Goal: Book appointment/travel/reservation

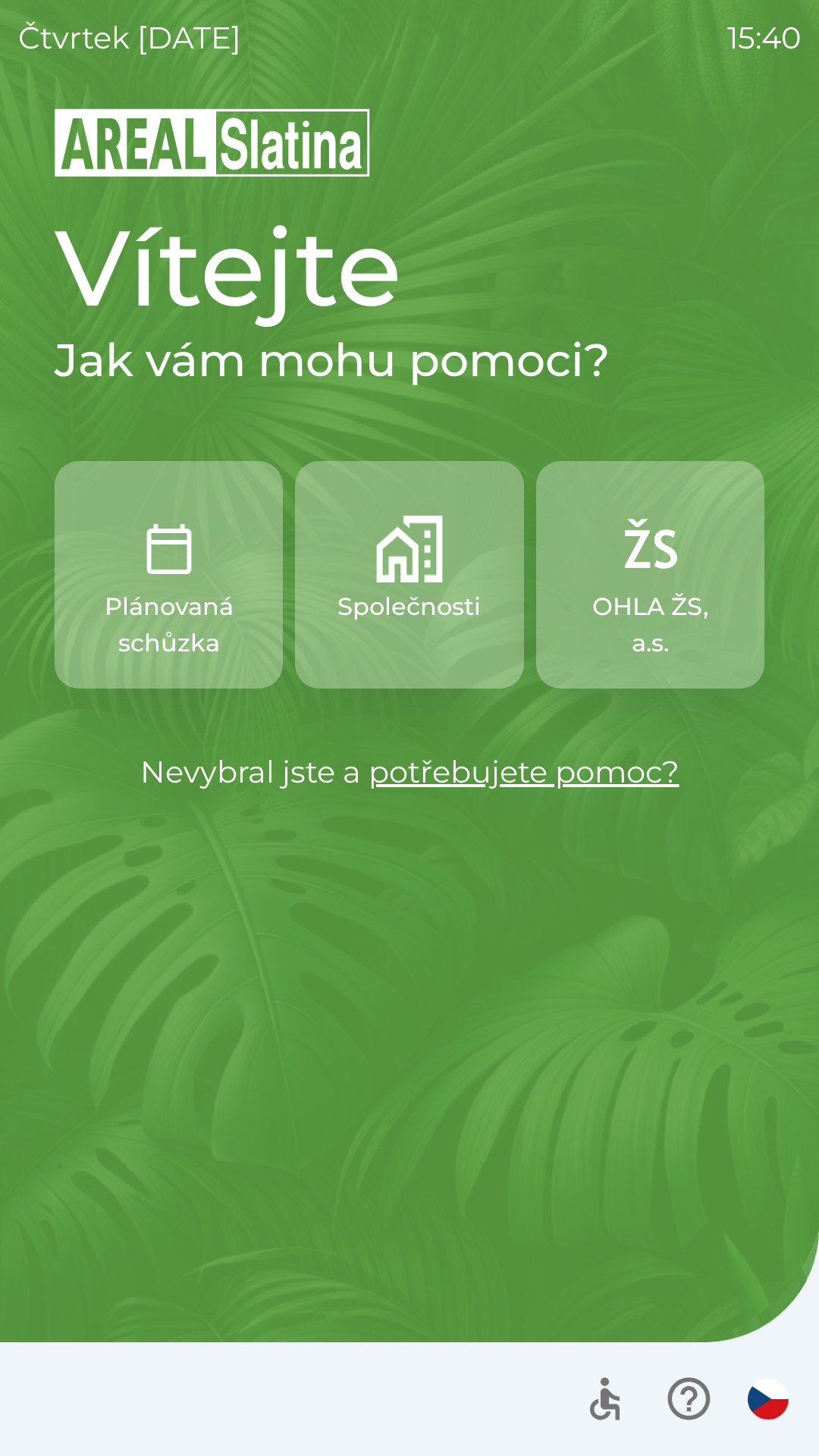
click at [163, 512] on button "Plánovaná schůzka" at bounding box center [168, 575] width 228 height 228
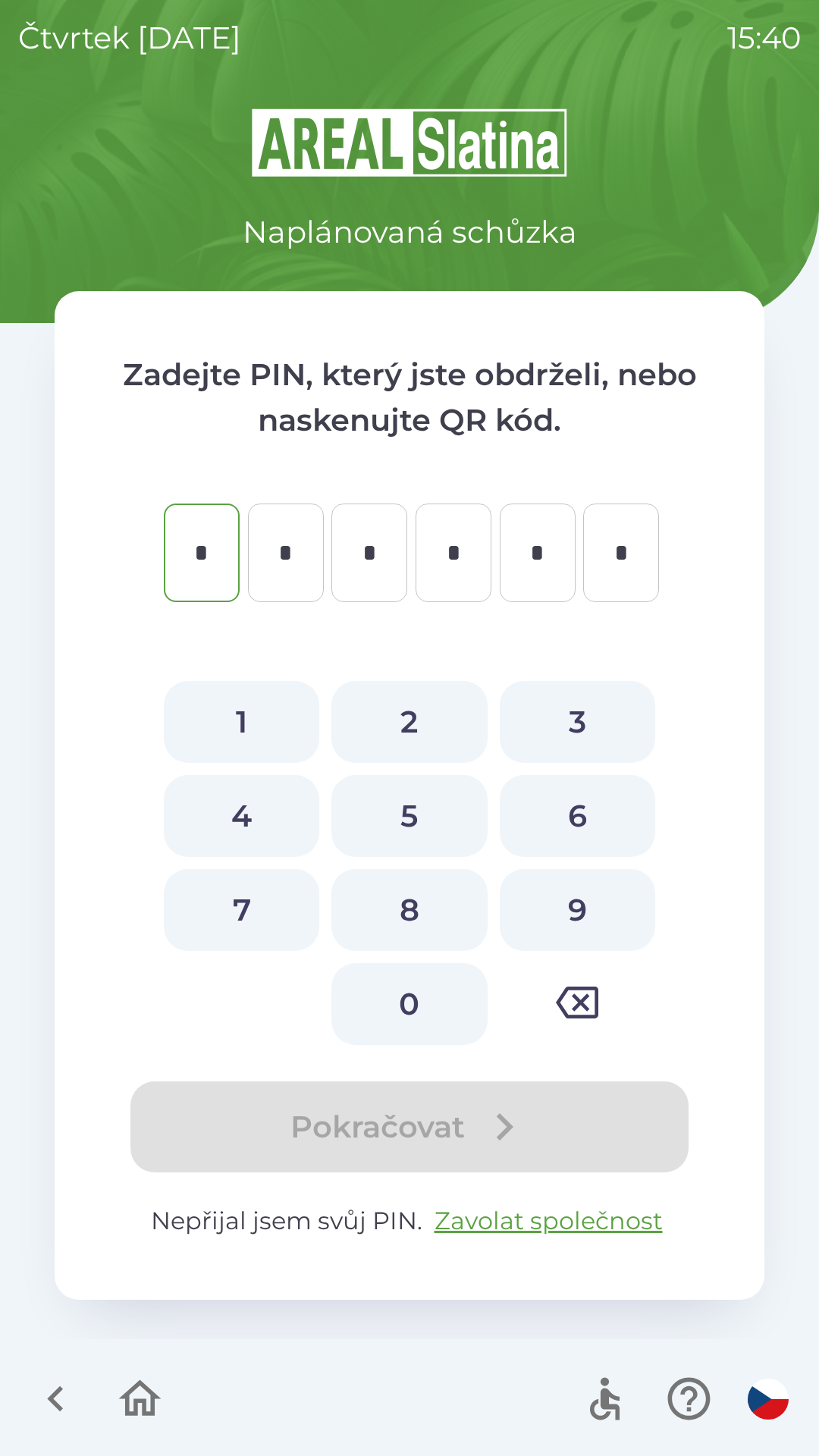
click at [42, 1393] on icon "button" at bounding box center [55, 1399] width 51 height 51
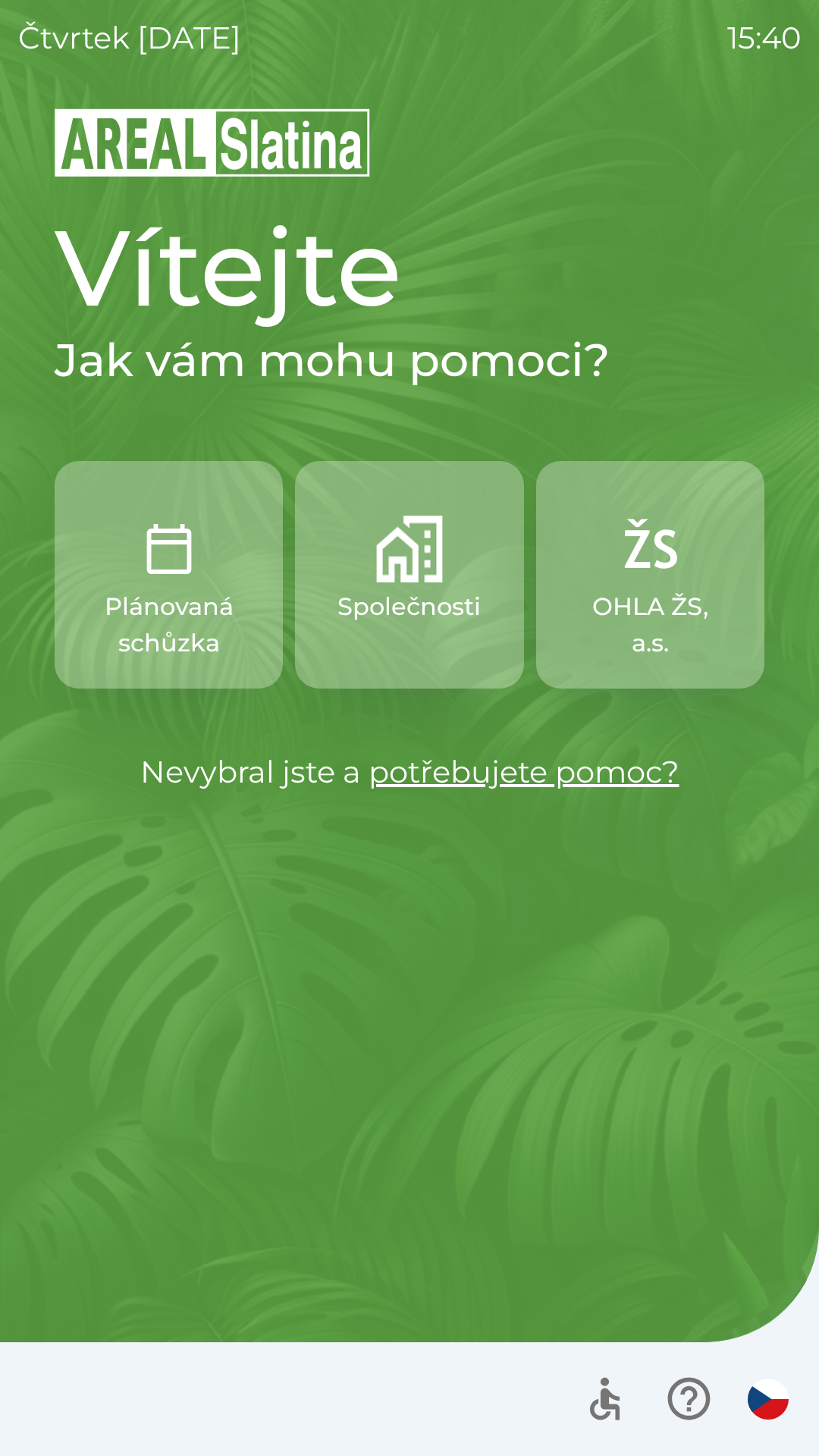
click at [413, 599] on p "Společnosti" at bounding box center [410, 606] width 143 height 36
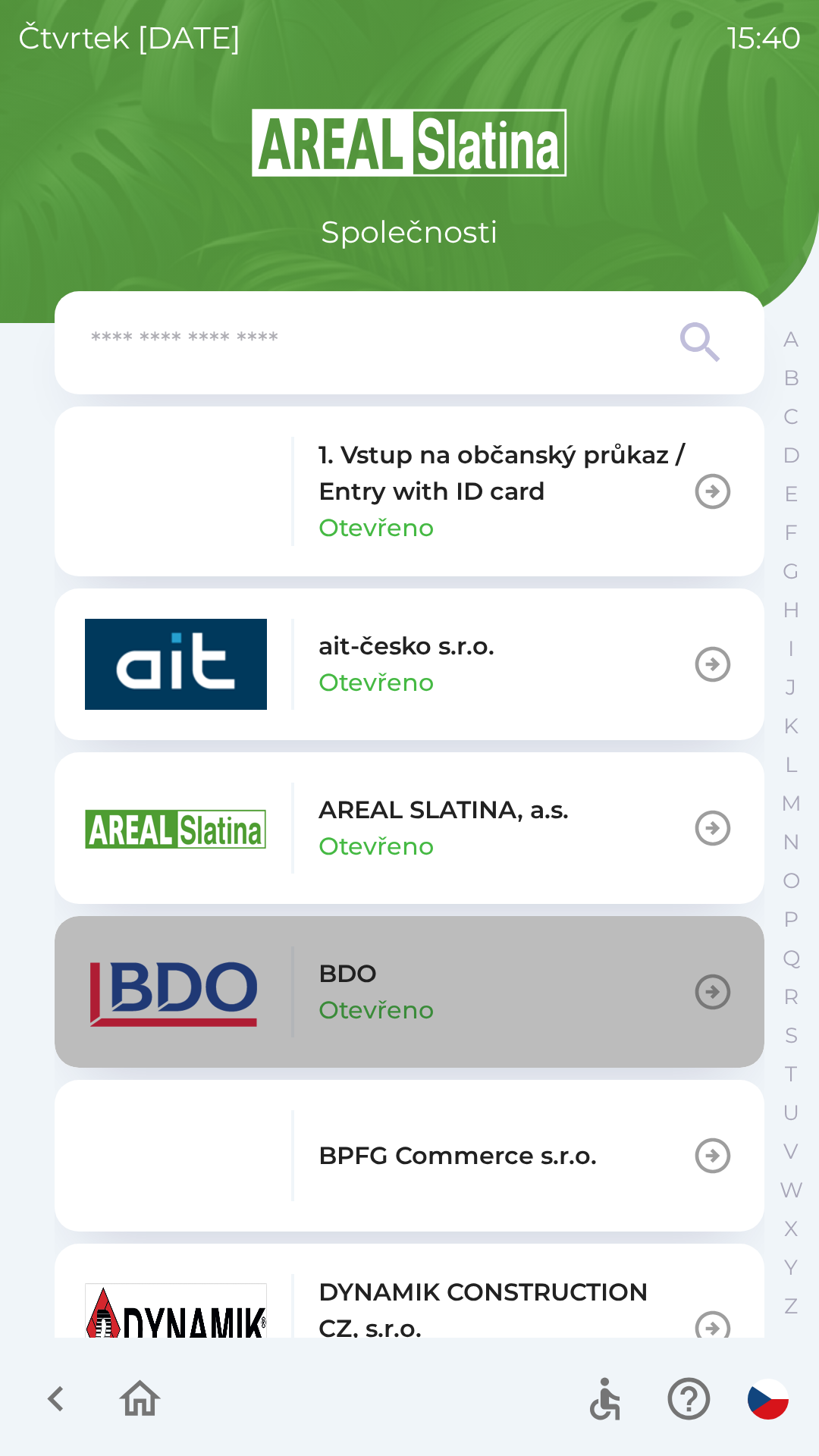
click at [456, 991] on button "BDO Otevřeno" at bounding box center [410, 991] width 710 height 152
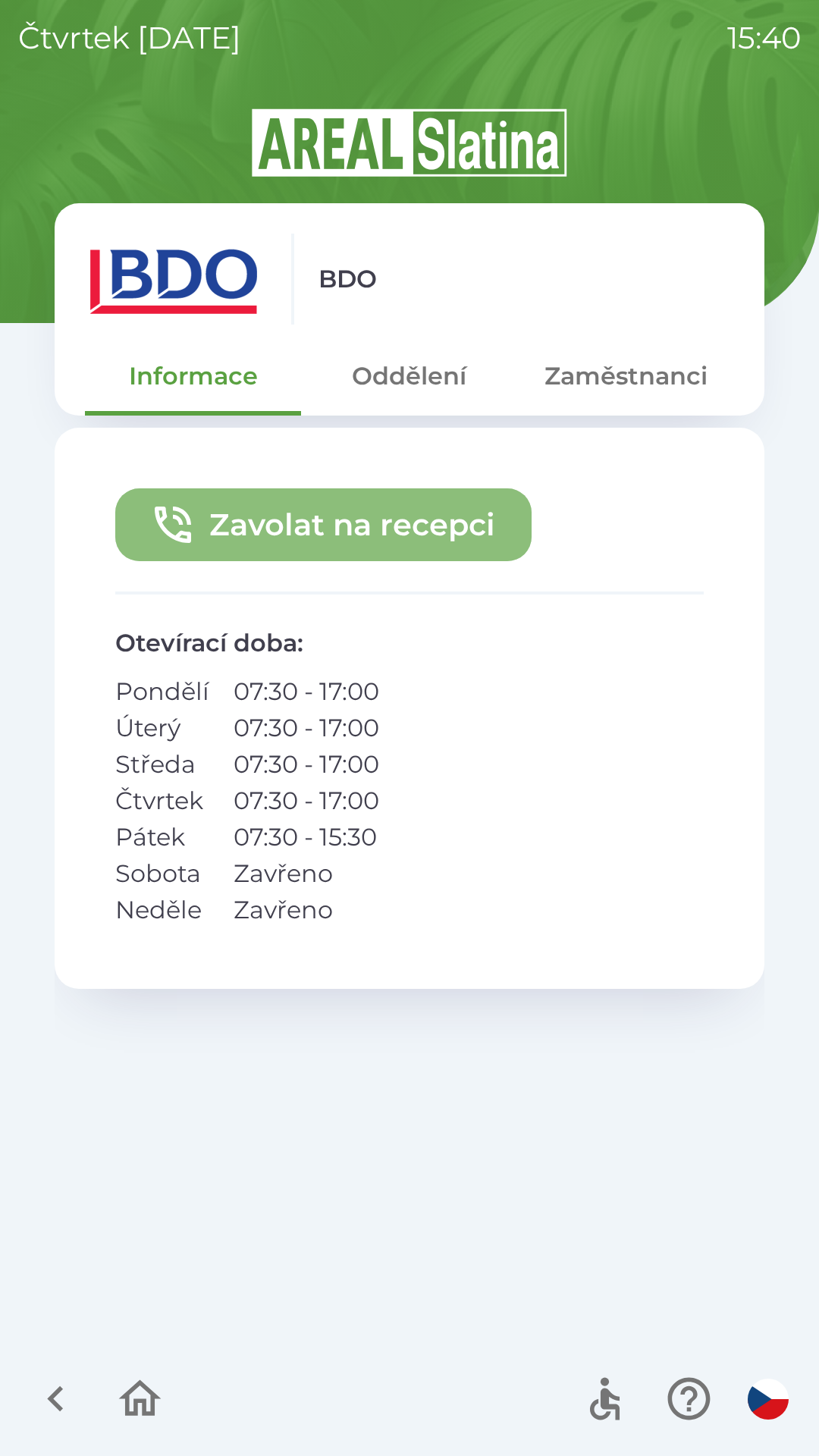
click at [386, 515] on button "Zavolat na recepci" at bounding box center [323, 525] width 417 height 73
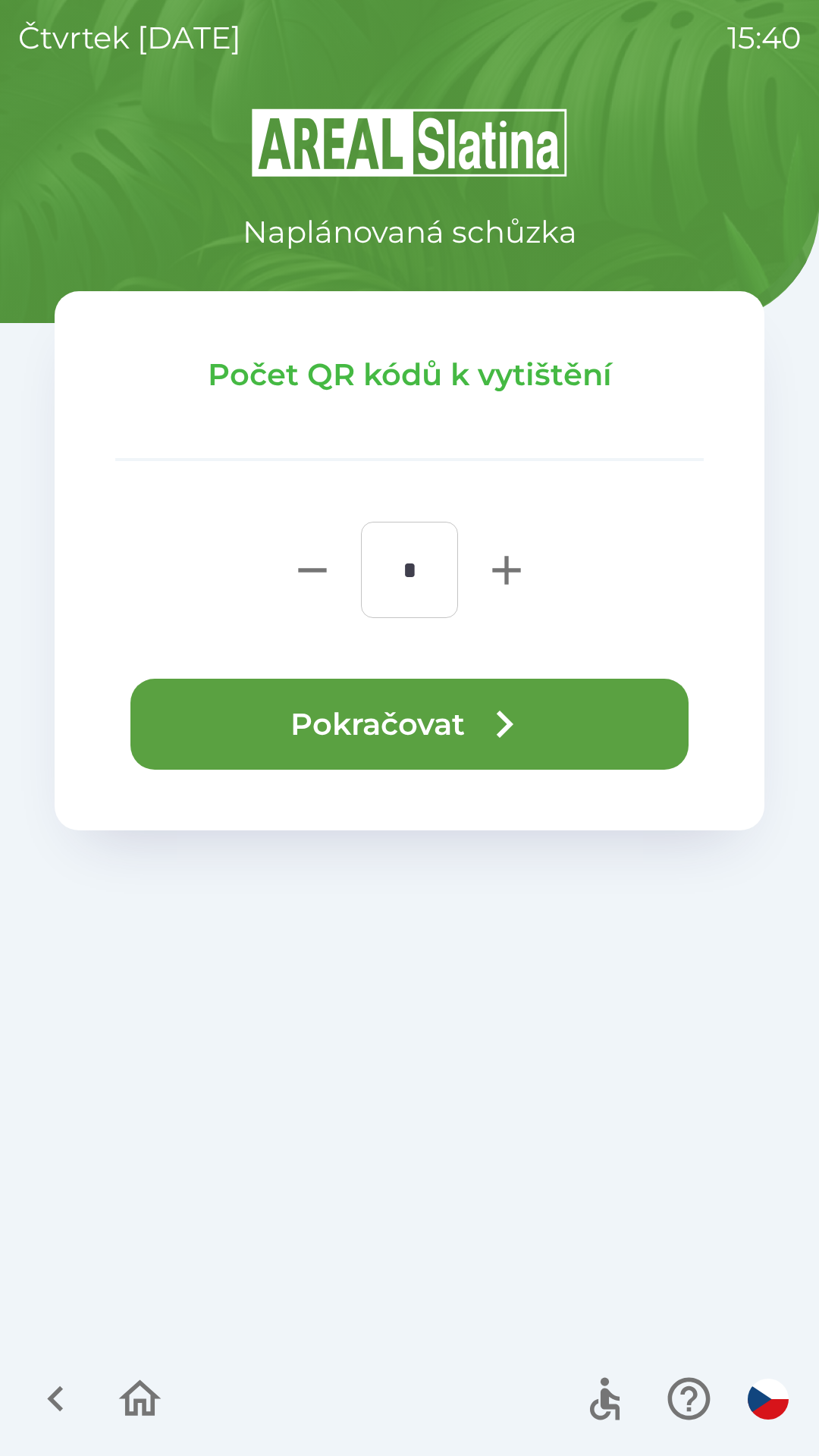
click at [375, 730] on button "Pokračovat" at bounding box center [410, 724] width 558 height 91
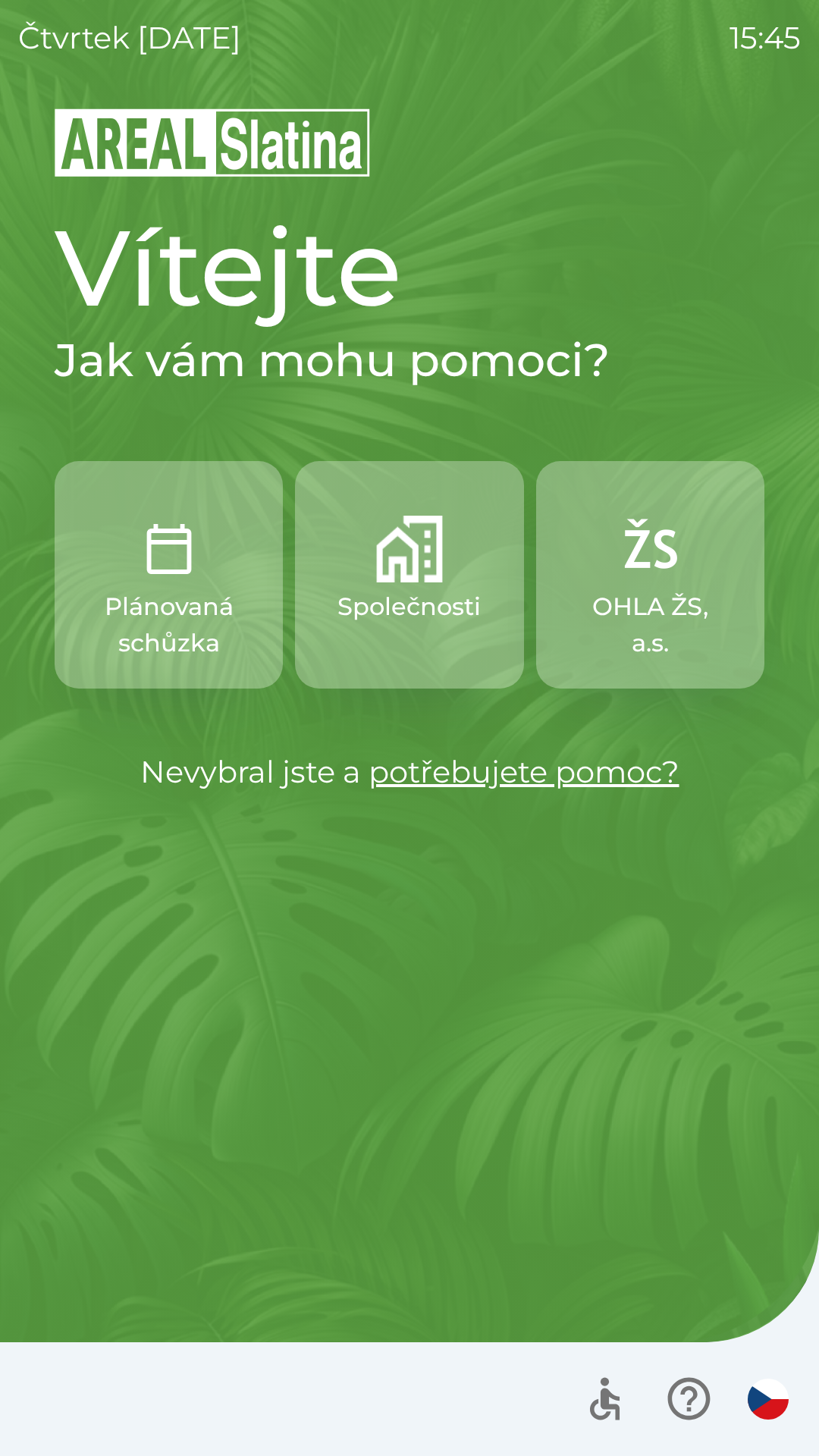
click at [411, 573] on img "button" at bounding box center [410, 549] width 67 height 67
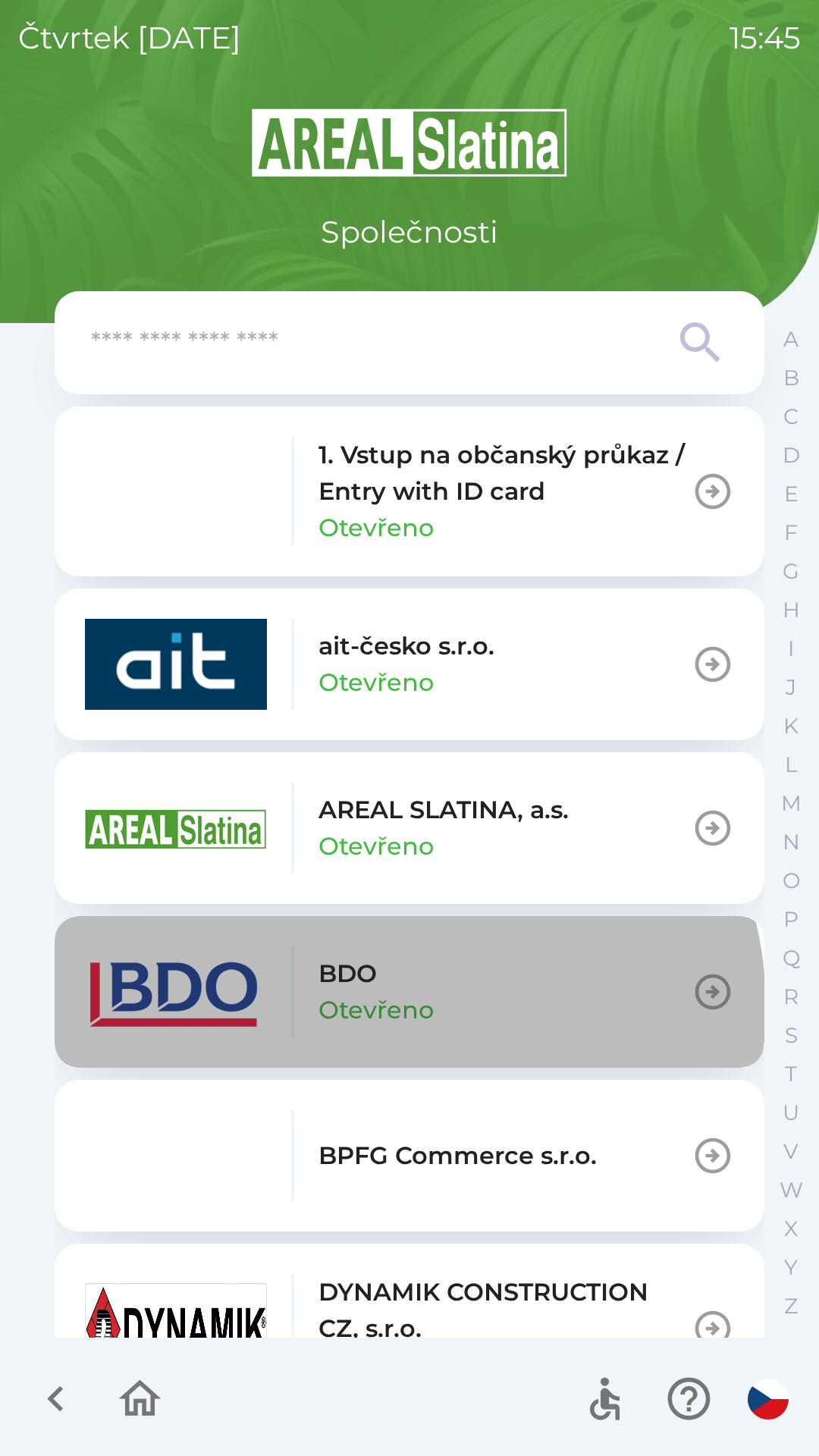
click at [403, 1008] on p "Otevřeno" at bounding box center [376, 1010] width 115 height 36
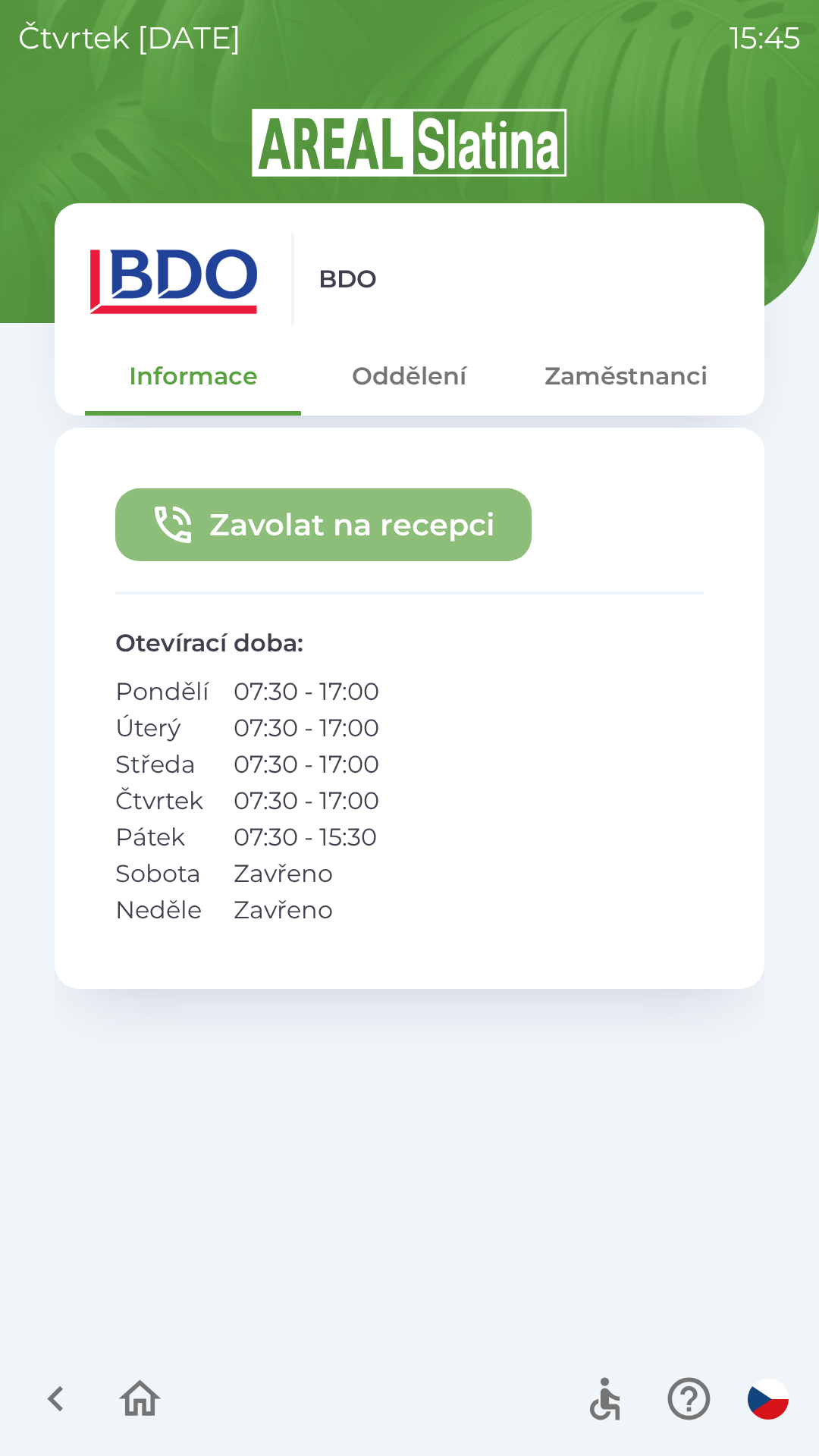
click at [397, 507] on button "Zavolat na recepci" at bounding box center [323, 525] width 417 height 73
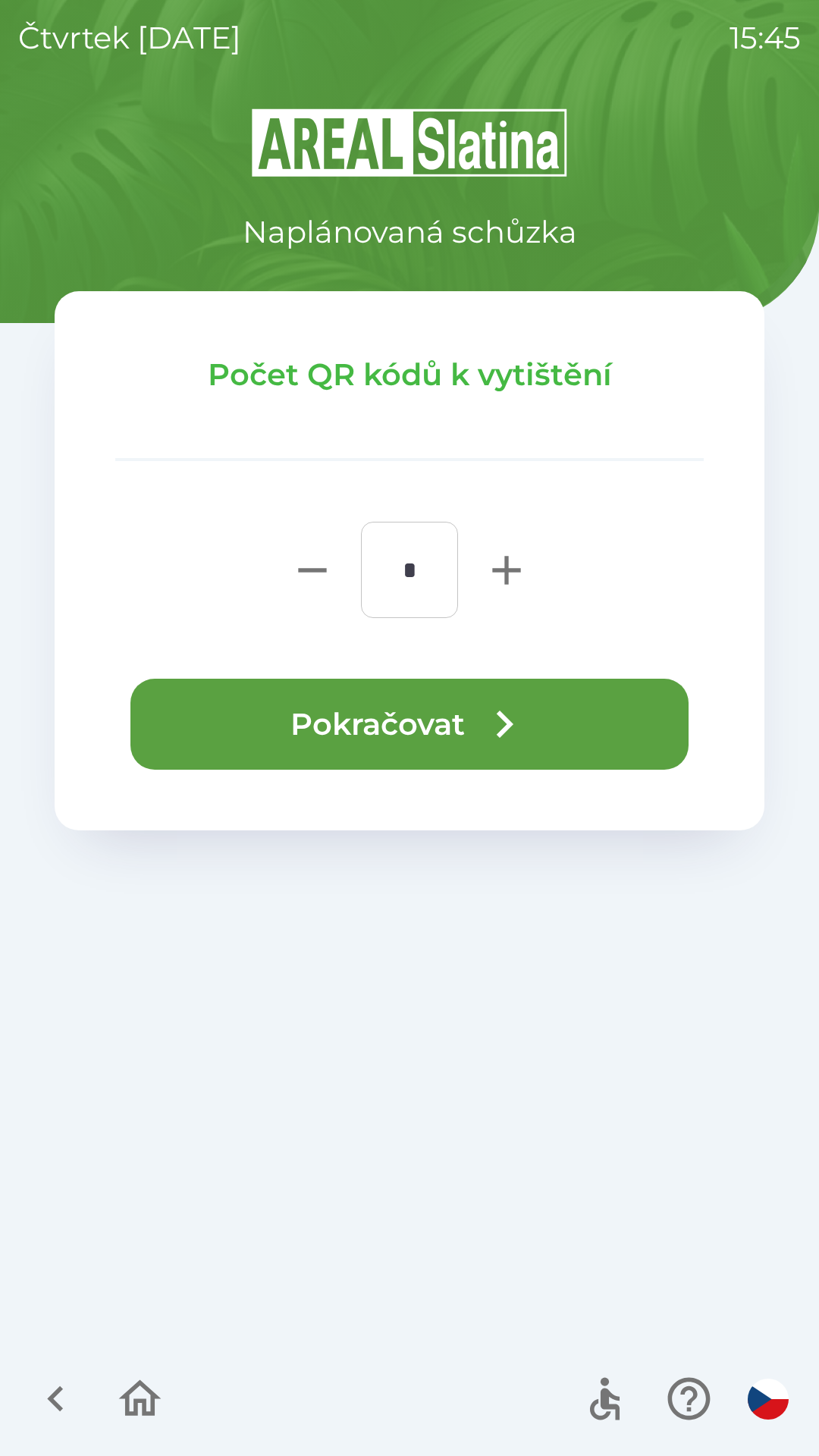
click at [411, 723] on button "Pokračovat" at bounding box center [410, 724] width 558 height 91
